Goal: Information Seeking & Learning: Learn about a topic

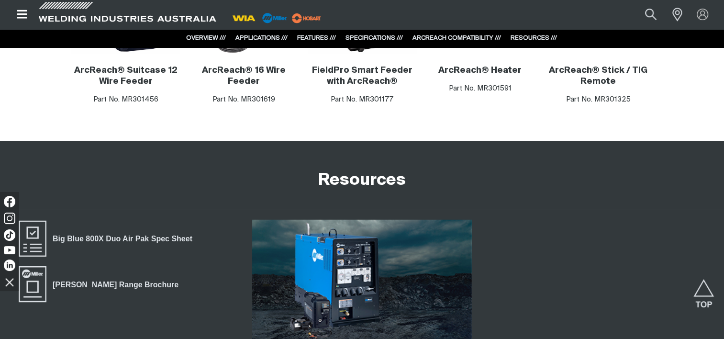
click at [440, 119] on div "ArcReach® Suitcase 12 Wire Feeder Part No. MR301456 ArcReach® 16 Wire Feeder Pa…" at bounding box center [362, 43] width 709 height 196
click at [324, 71] on div "FieldPro Smart Feeder with ArcReach® Part No. MR301177" at bounding box center [362, 85] width 109 height 40
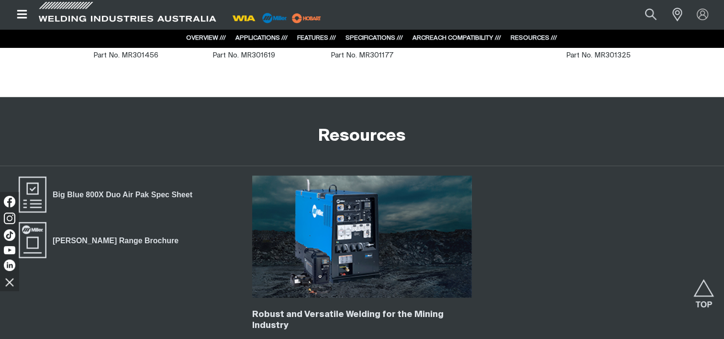
scroll to position [2637, 0]
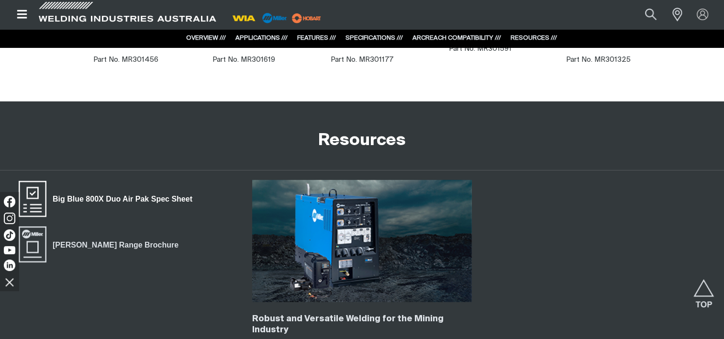
click at [130, 193] on span "Big Blue 800X Duo Air Pak Spec Sheet" at bounding box center [122, 199] width 152 height 12
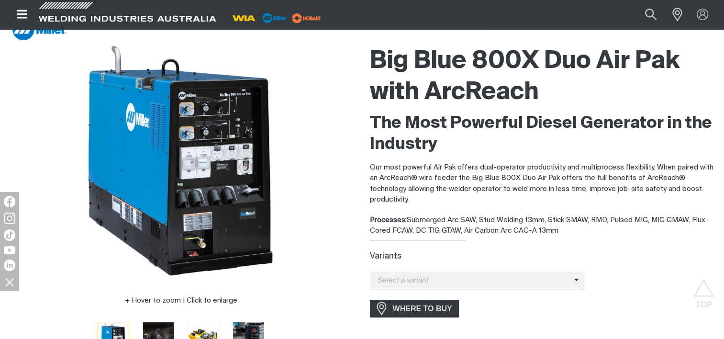
scroll to position [0, 0]
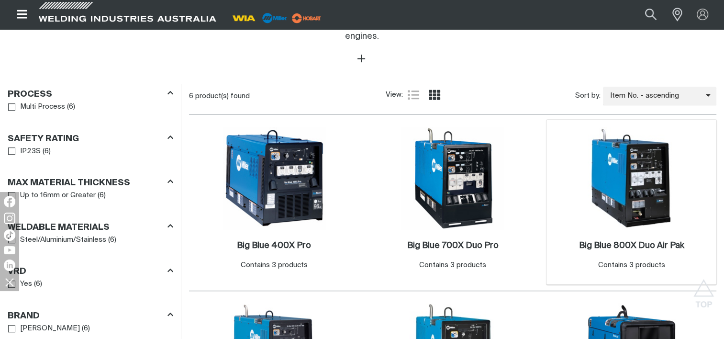
scroll to position [500, 0]
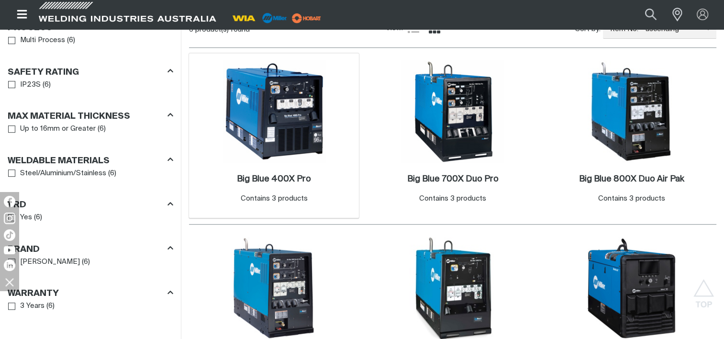
click at [276, 116] on img at bounding box center [274, 111] width 102 height 102
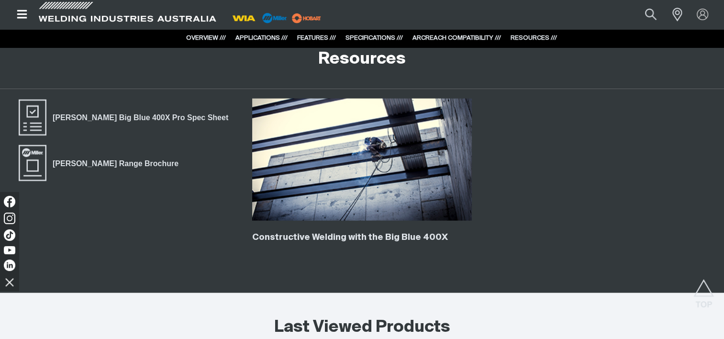
scroll to position [2321, 0]
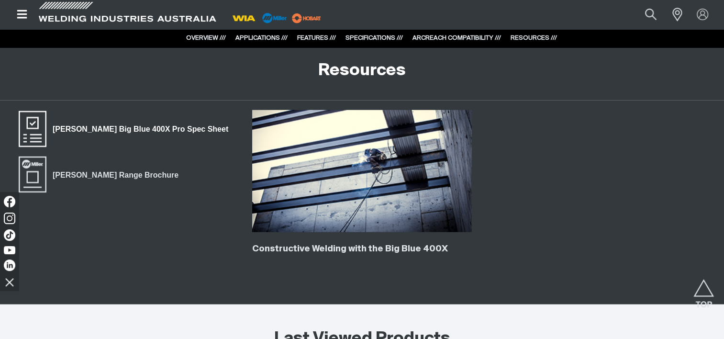
click at [99, 131] on span "[PERSON_NAME] Big Blue 400X Pro Spec Sheet" at bounding box center [140, 129] width 188 height 12
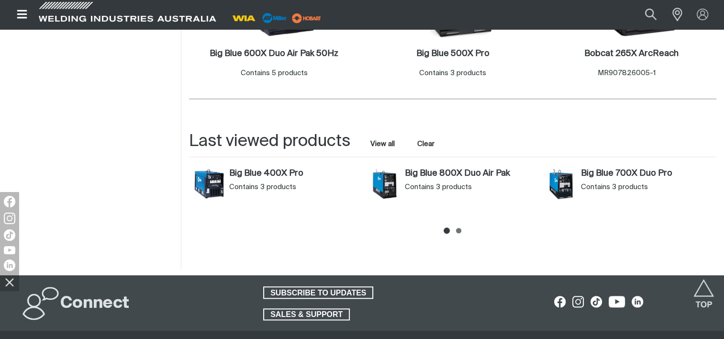
scroll to position [798, 0]
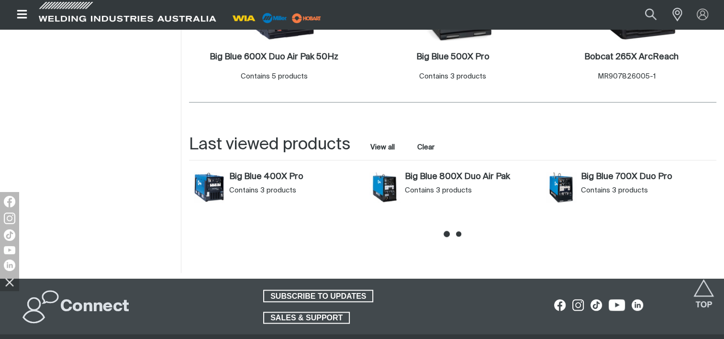
click at [460, 231] on icon at bounding box center [458, 233] width 5 height 5
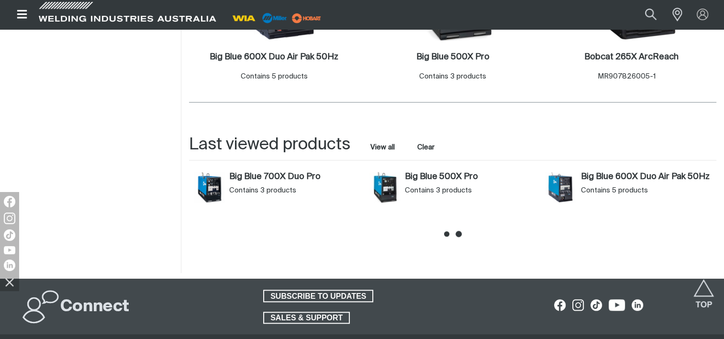
click at [444, 229] on li at bounding box center [447, 232] width 6 height 6
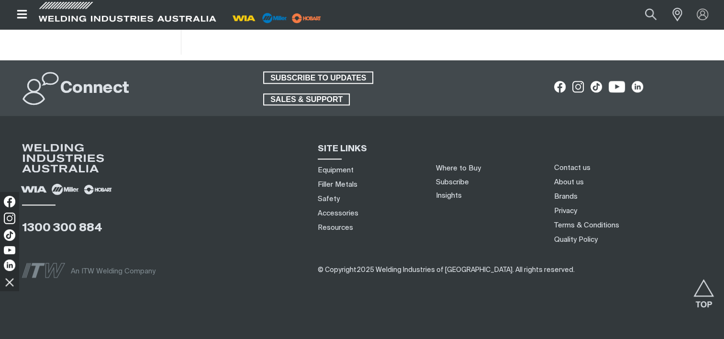
scroll to position [0, 0]
